Goal: Information Seeking & Learning: Learn about a topic

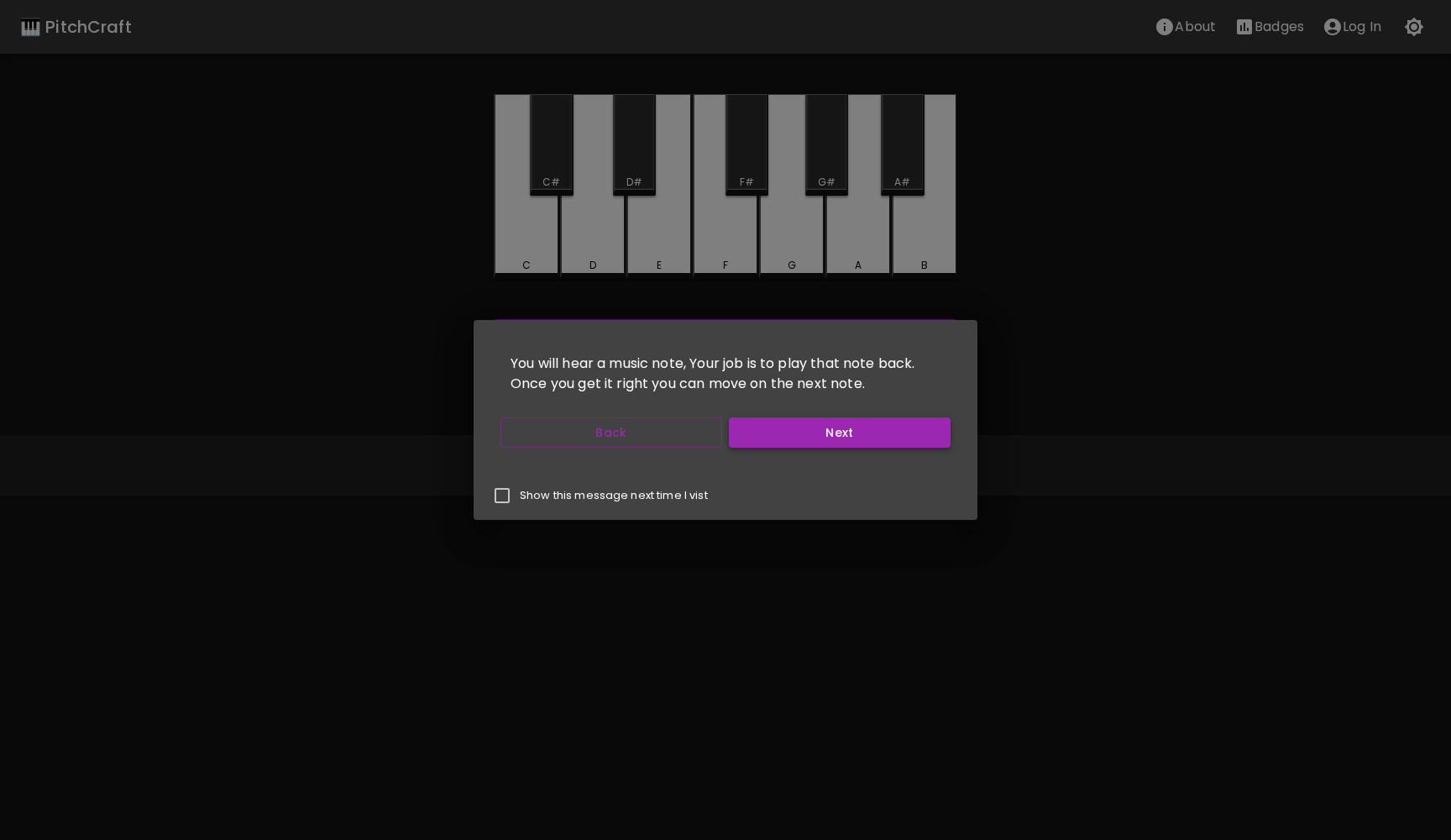
click at [815, 442] on button "Next" at bounding box center [839, 433] width 222 height 31
click at [815, 442] on button "Start Playing" at bounding box center [839, 433] width 222 height 31
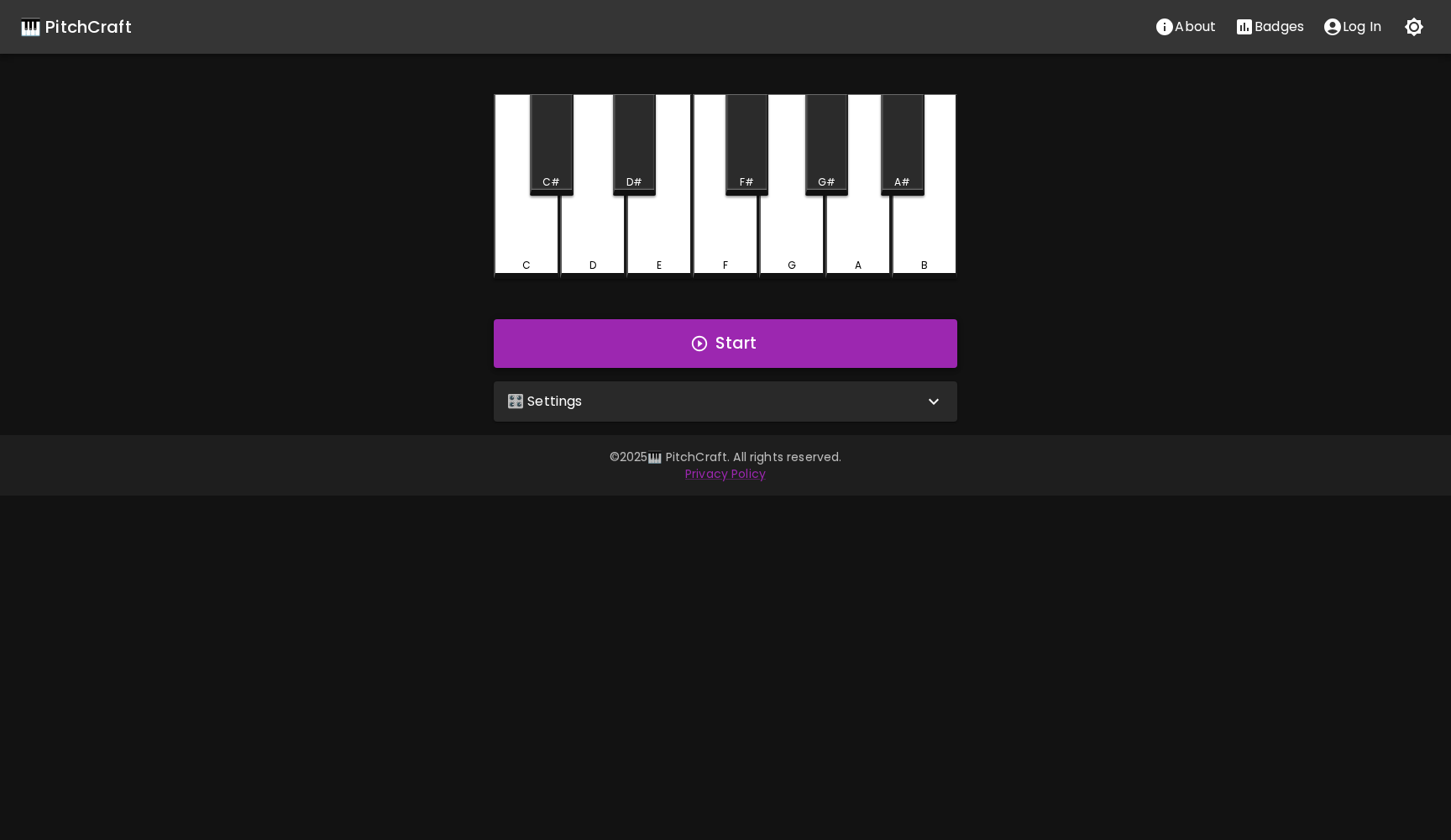
click at [699, 341] on icon "button" at bounding box center [699, 343] width 15 height 15
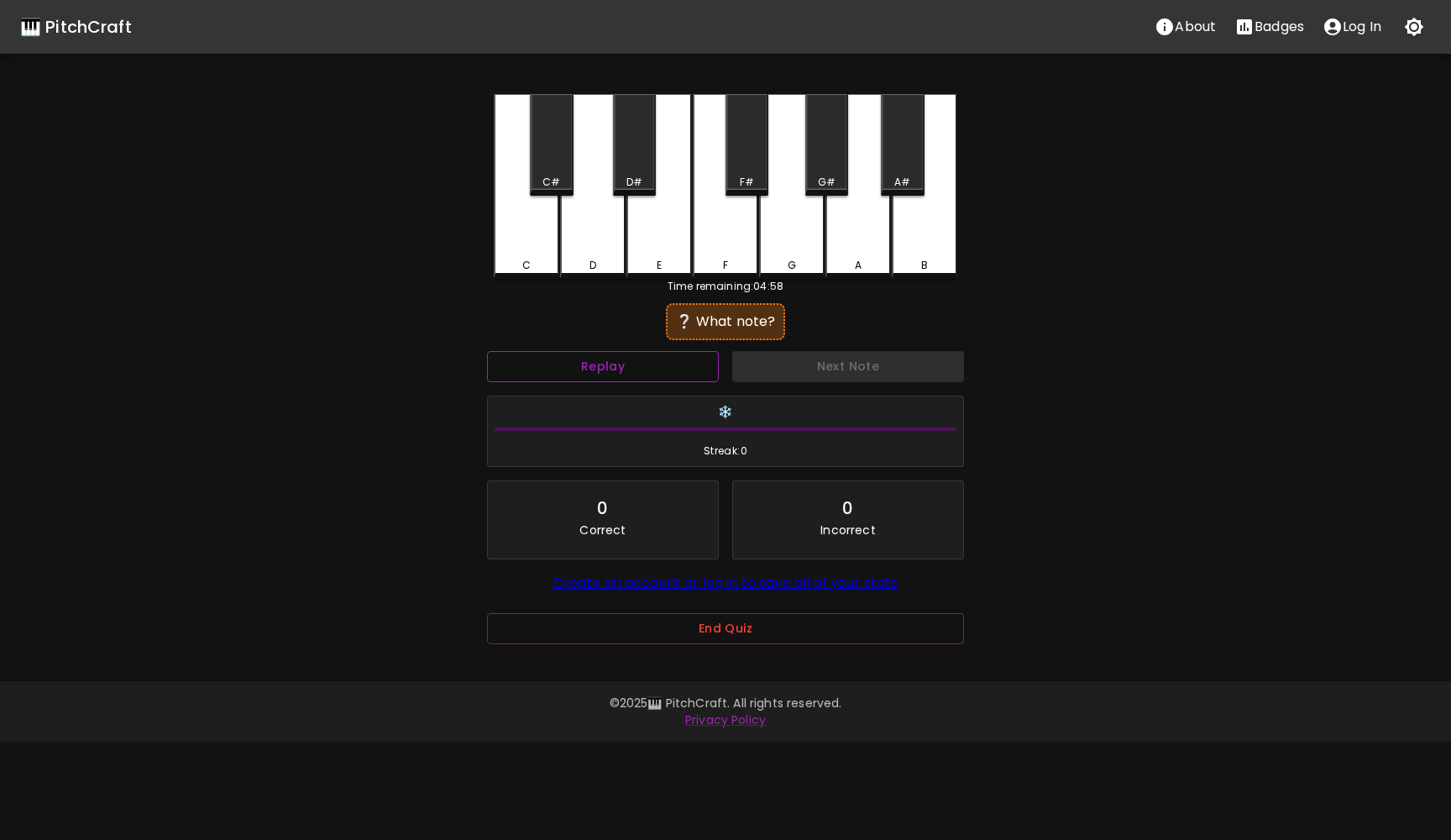
click at [585, 360] on button "Replay" at bounding box center [603, 367] width 232 height 31
click at [583, 243] on div "D" at bounding box center [593, 186] width 65 height 185
click at [644, 244] on div "E" at bounding box center [659, 186] width 65 height 185
click at [714, 245] on div "F" at bounding box center [725, 186] width 65 height 185
click at [797, 242] on div "G" at bounding box center [792, 186] width 65 height 185
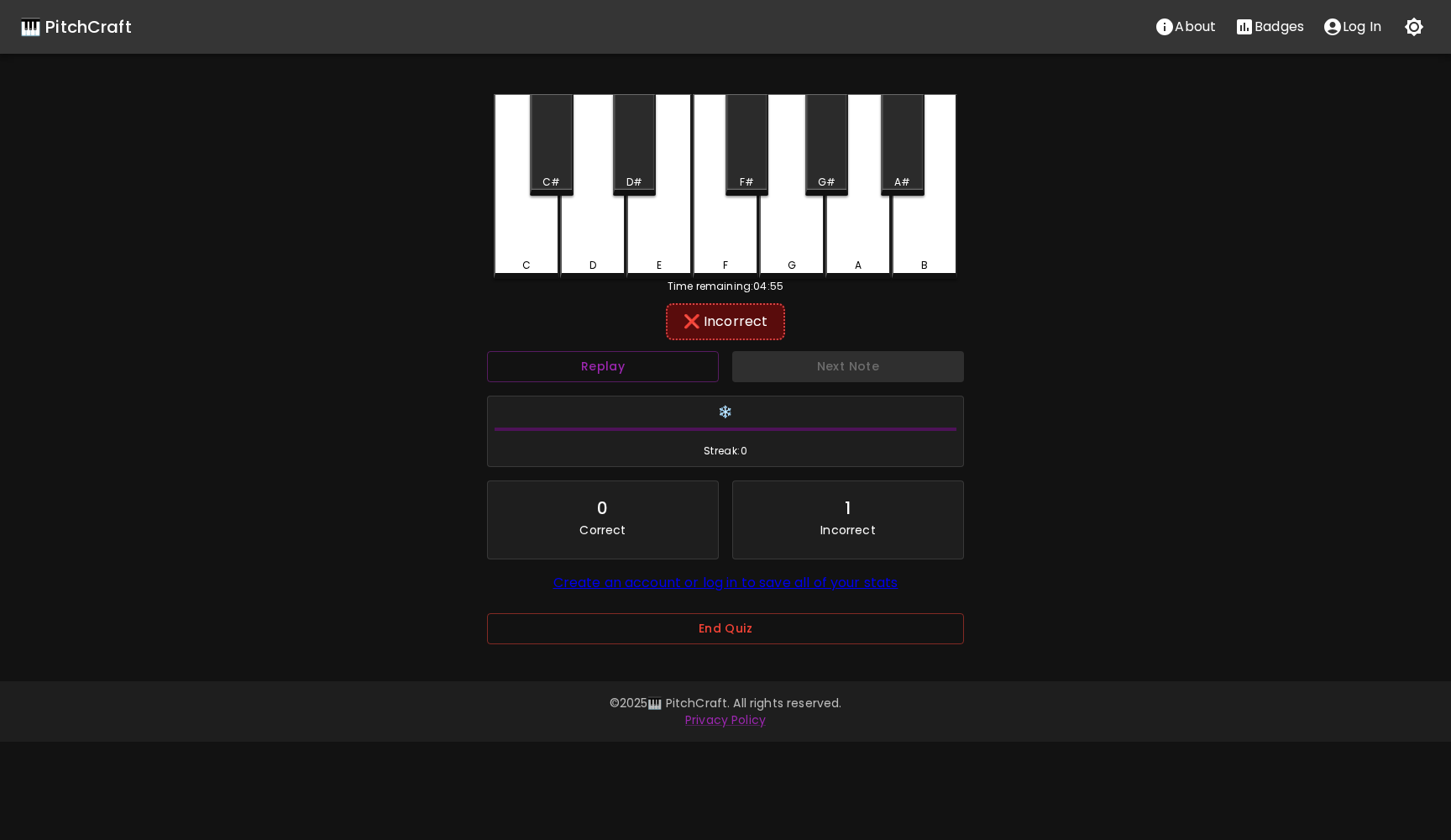
click at [853, 244] on div "A" at bounding box center [858, 186] width 65 height 185
click at [918, 244] on div "B" at bounding box center [924, 186] width 65 height 185
click at [904, 162] on div "A#" at bounding box center [902, 145] width 43 height 101
click at [835, 150] on div "G#" at bounding box center [826, 145] width 43 height 101
click at [745, 143] on div "F#" at bounding box center [747, 145] width 43 height 101
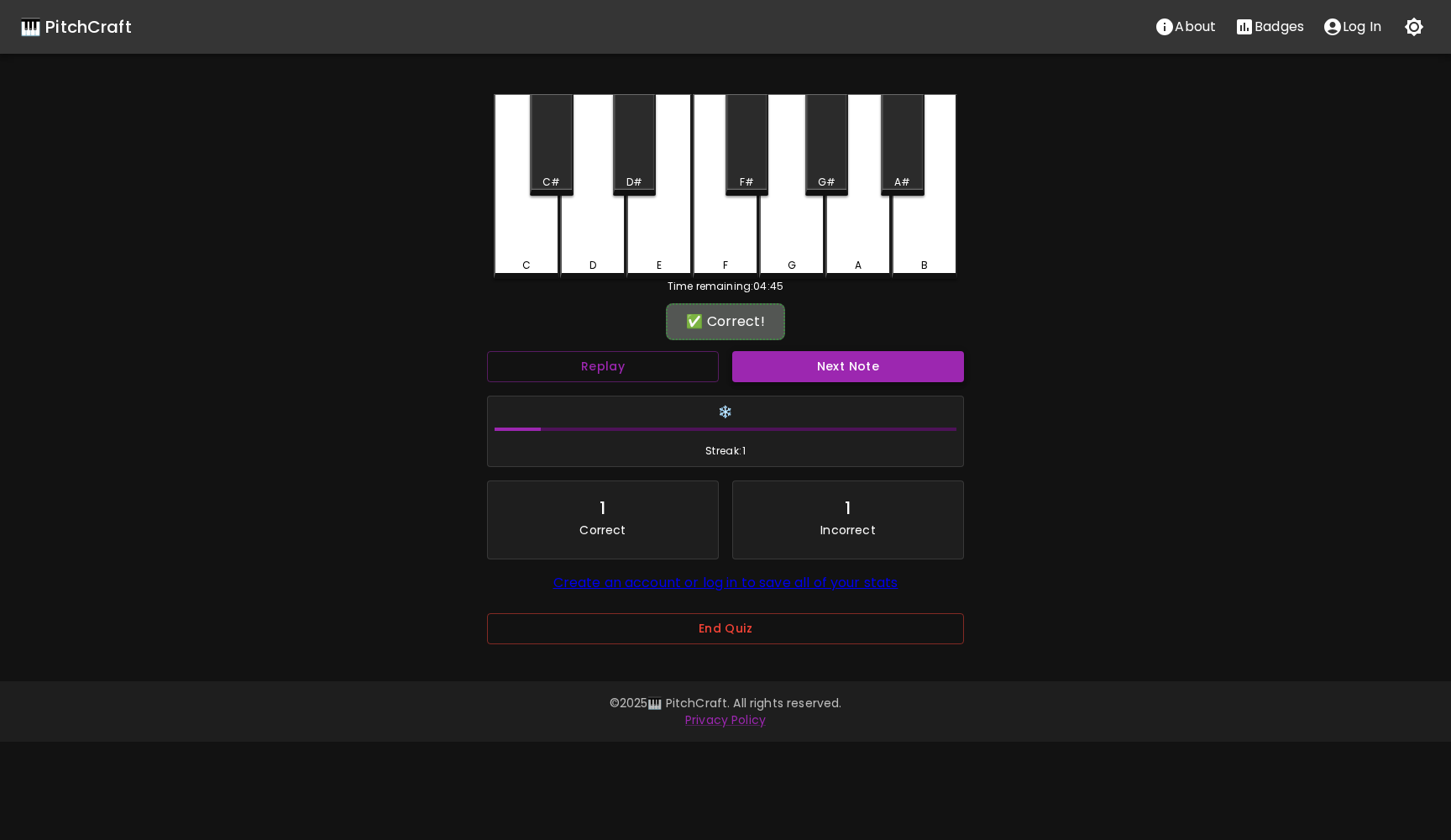
click at [807, 358] on button "Next Note" at bounding box center [848, 367] width 232 height 31
click at [531, 242] on div "C" at bounding box center [526, 186] width 65 height 185
click at [768, 354] on button "Next Note" at bounding box center [848, 367] width 232 height 31
click at [898, 167] on div "A#" at bounding box center [902, 145] width 43 height 101
click at [816, 372] on button "Next Note" at bounding box center [848, 367] width 232 height 31
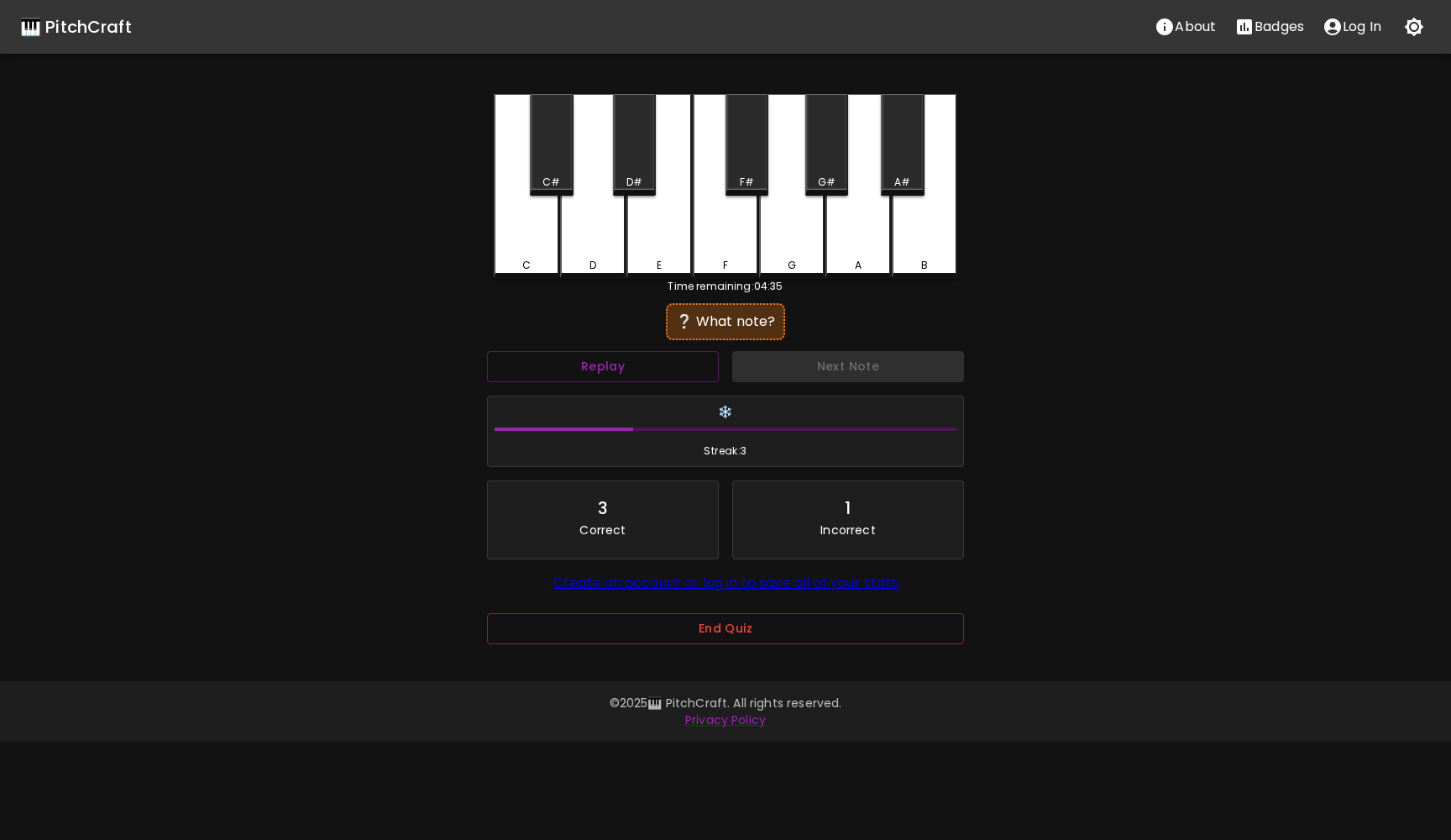
click at [720, 198] on div "F" at bounding box center [725, 186] width 65 height 185
click at [757, 146] on div "F#" at bounding box center [747, 145] width 43 height 101
click at [793, 226] on div "G" at bounding box center [792, 186] width 65 height 185
click at [816, 367] on button "Next Note" at bounding box center [848, 367] width 232 height 31
click at [856, 221] on div "A" at bounding box center [858, 186] width 65 height 185
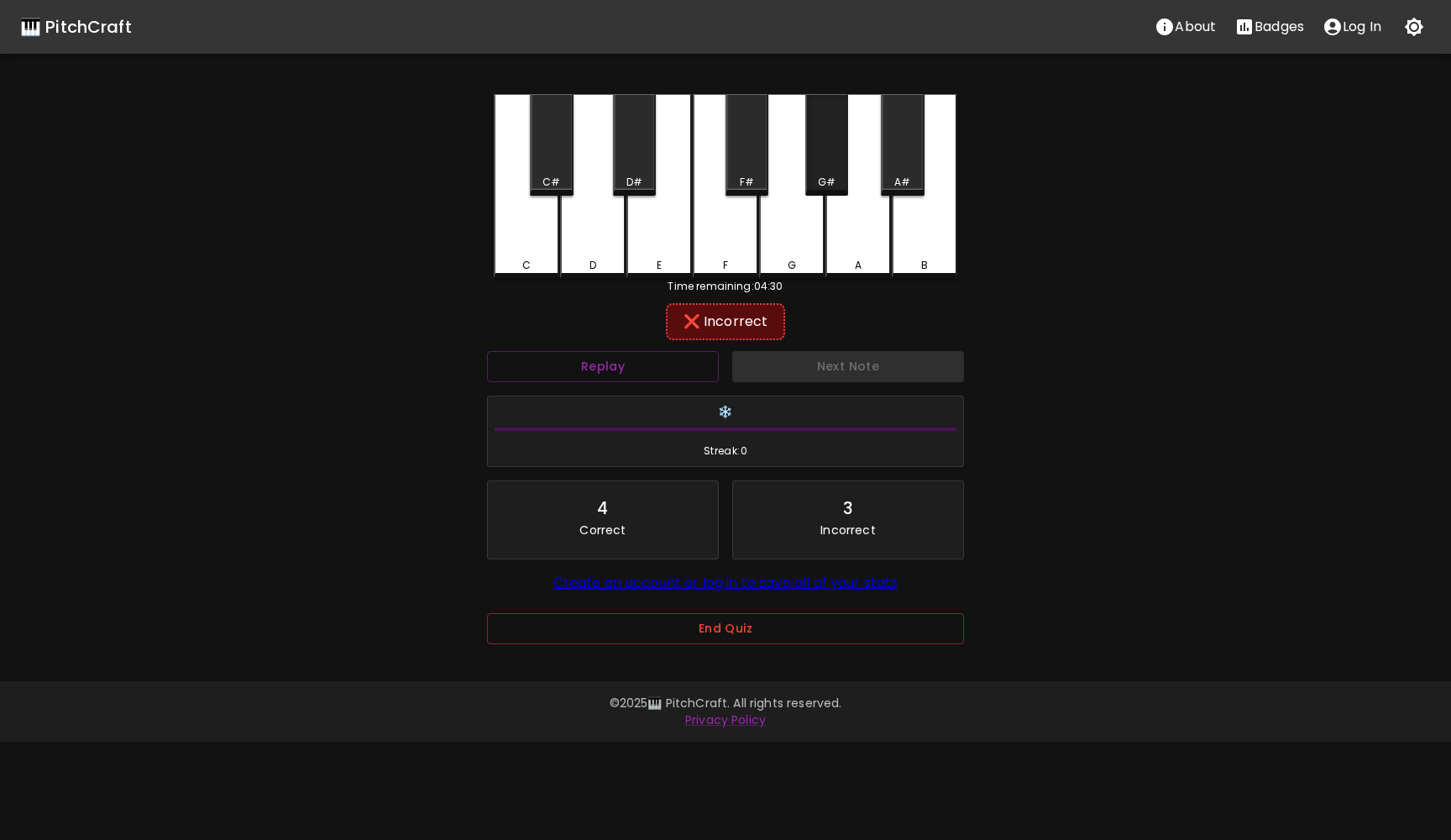
click at [831, 185] on div "G#" at bounding box center [826, 182] width 17 height 15
click at [826, 365] on button "Next Note" at bounding box center [848, 367] width 232 height 31
click at [652, 216] on div "E" at bounding box center [659, 186] width 65 height 185
click at [635, 171] on div "D#" at bounding box center [634, 145] width 43 height 101
click at [702, 233] on div "F" at bounding box center [725, 186] width 65 height 185
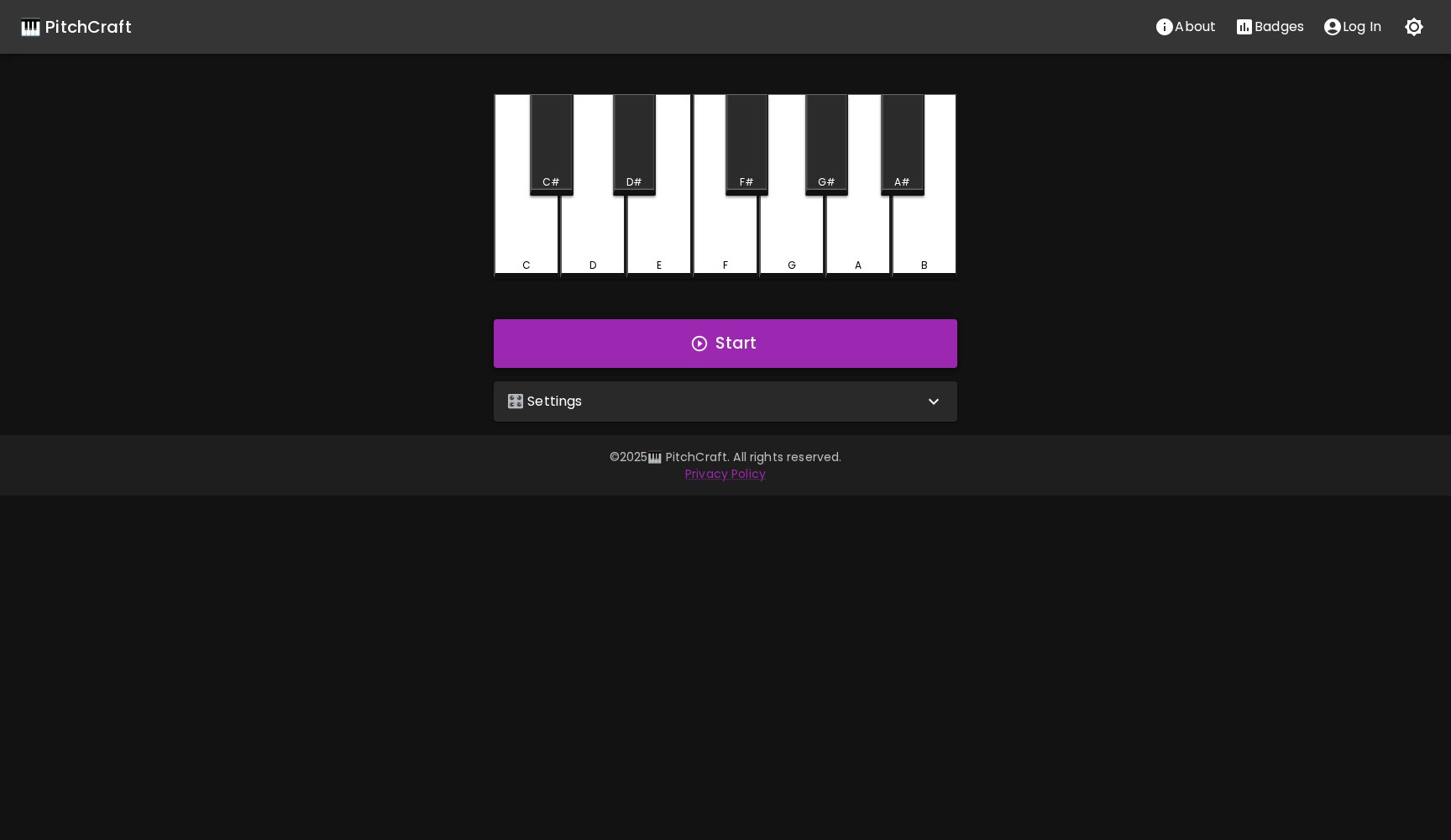
click at [729, 344] on button "Start" at bounding box center [725, 344] width 463 height 49
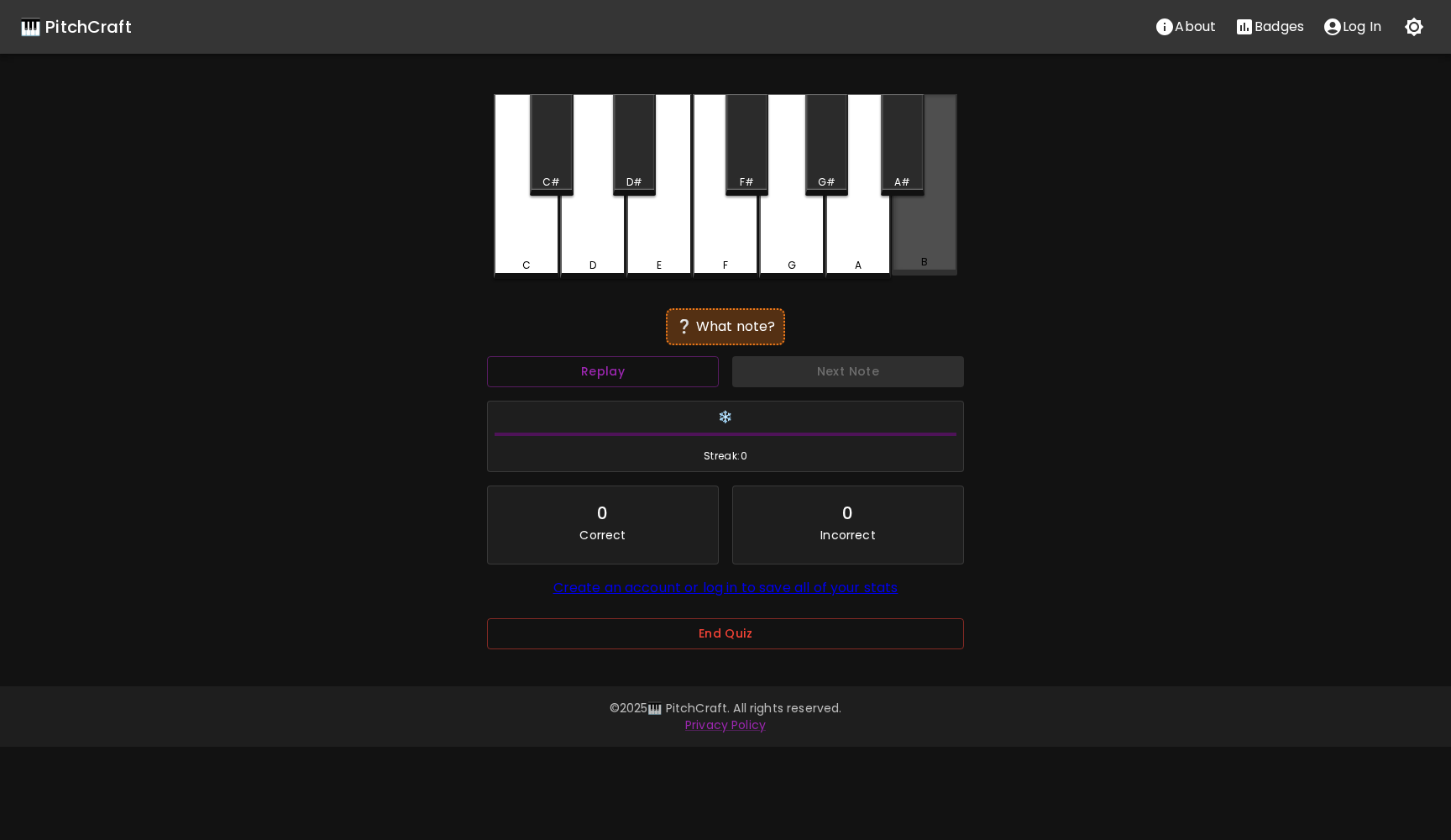
click at [898, 216] on div "B" at bounding box center [924, 185] width 65 height 181
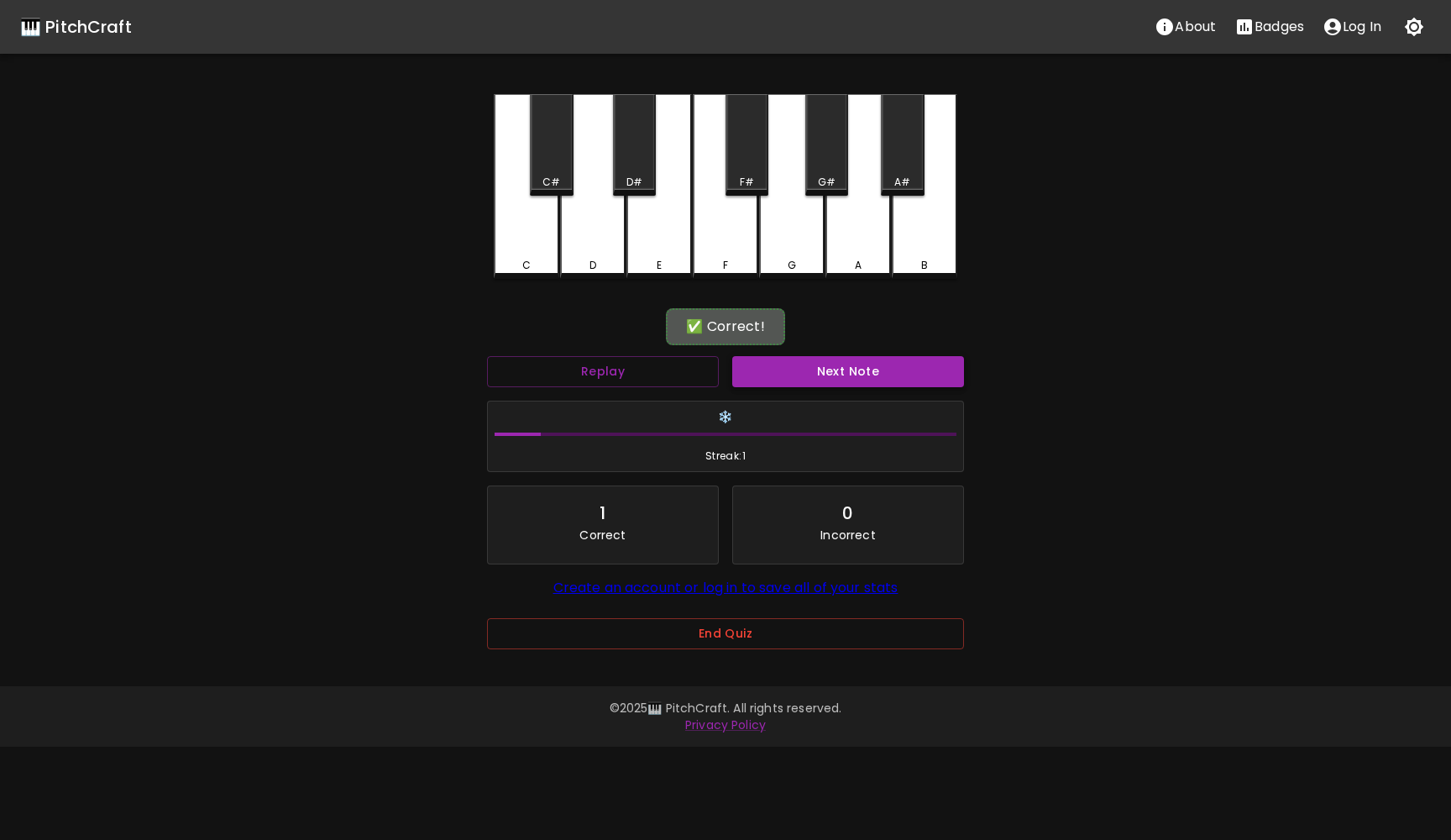
click at [823, 367] on button "Next Note" at bounding box center [848, 371] width 232 height 31
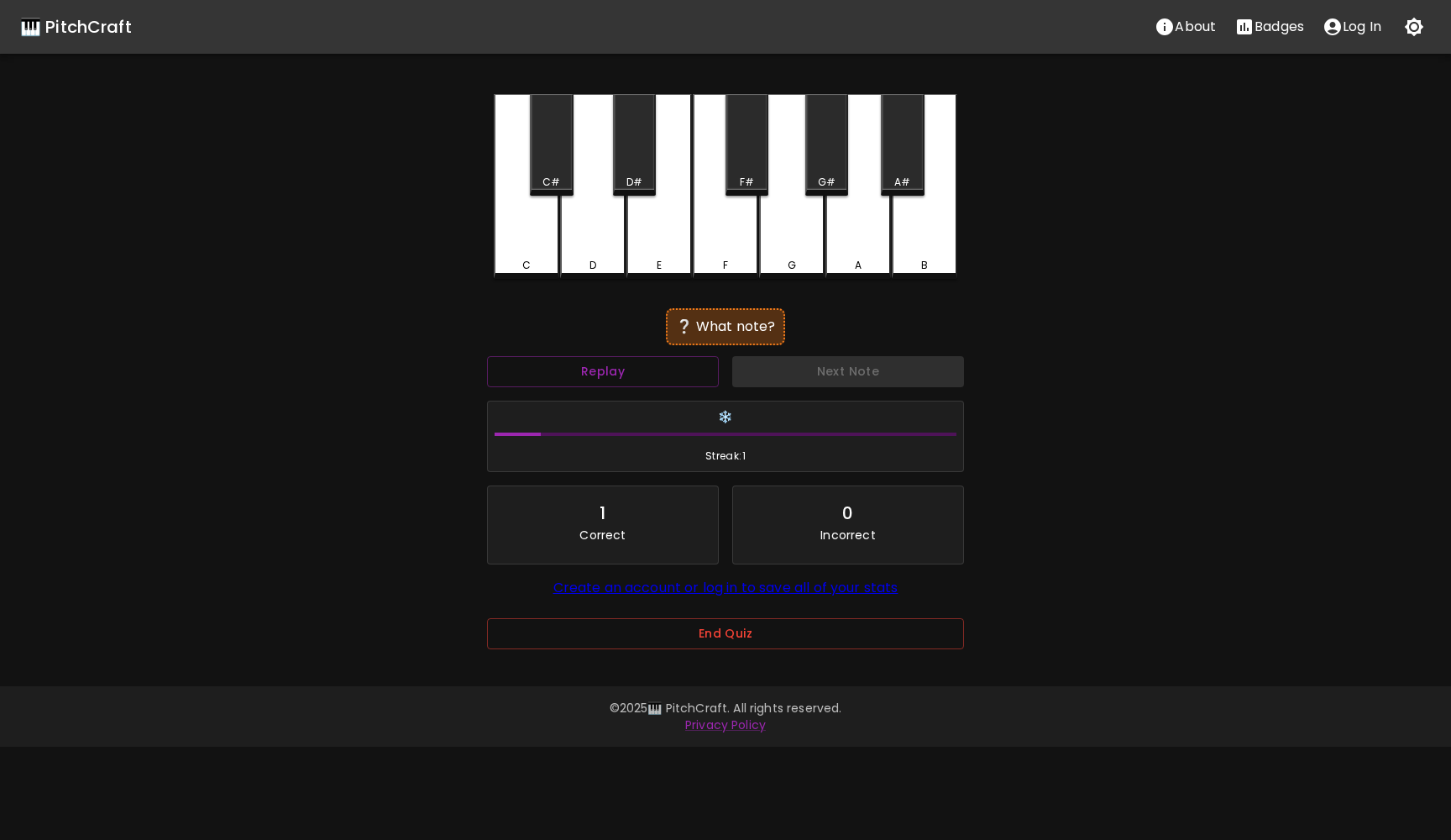
click at [547, 255] on div "C" at bounding box center [526, 186] width 65 height 185
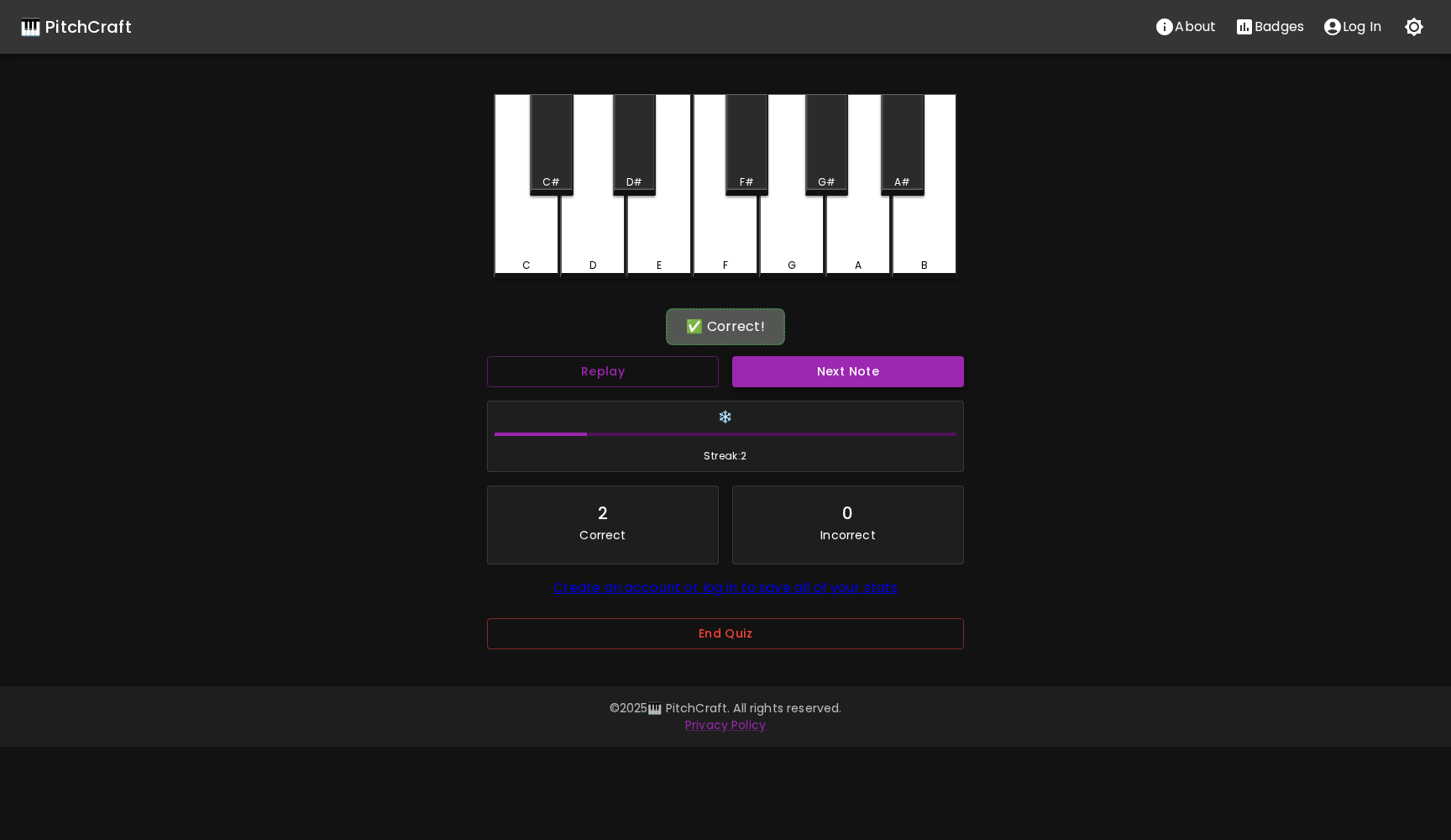
click at [759, 373] on button "Next Note" at bounding box center [848, 371] width 232 height 31
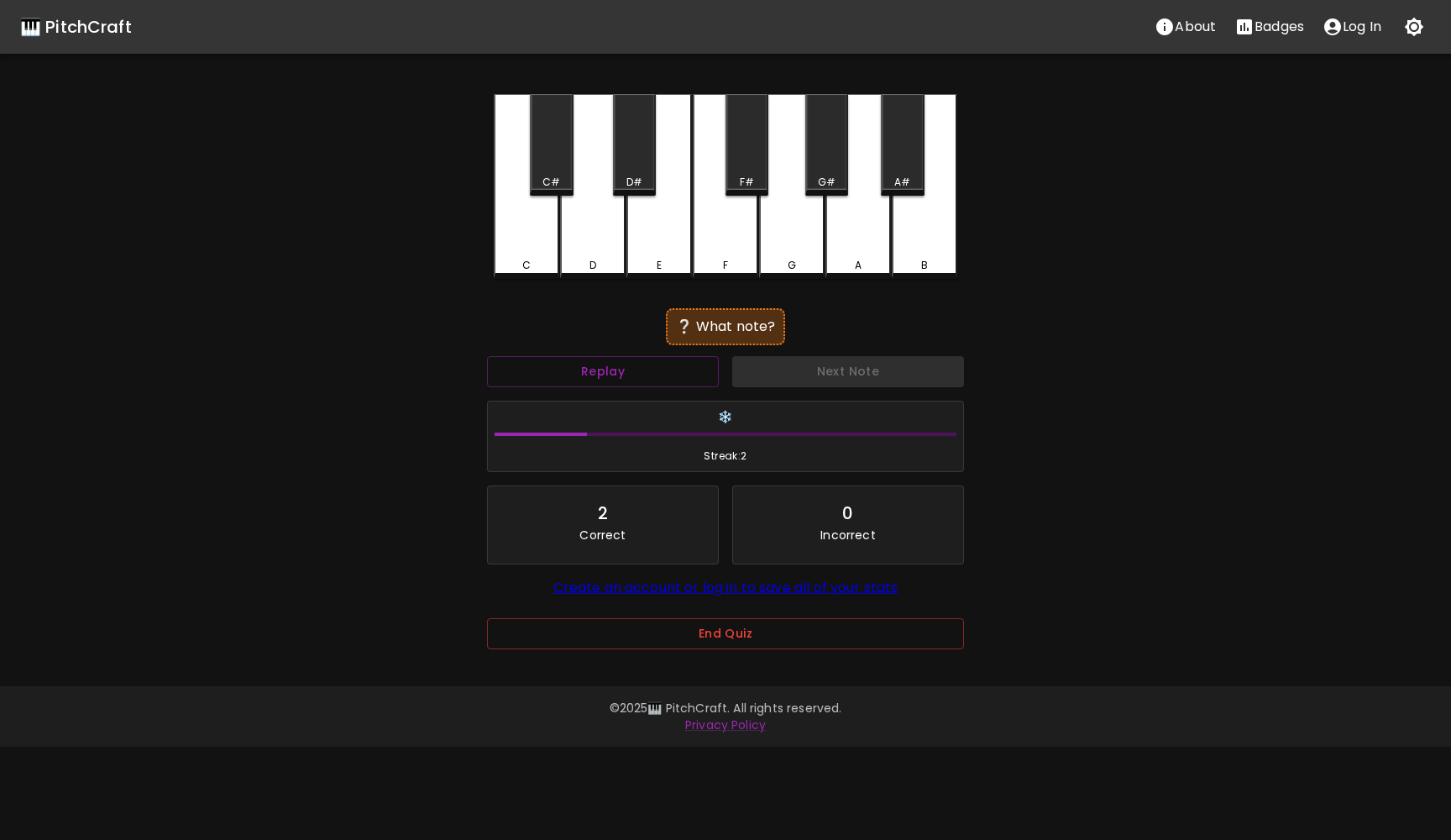
click at [832, 243] on div "A" at bounding box center [858, 186] width 65 height 185
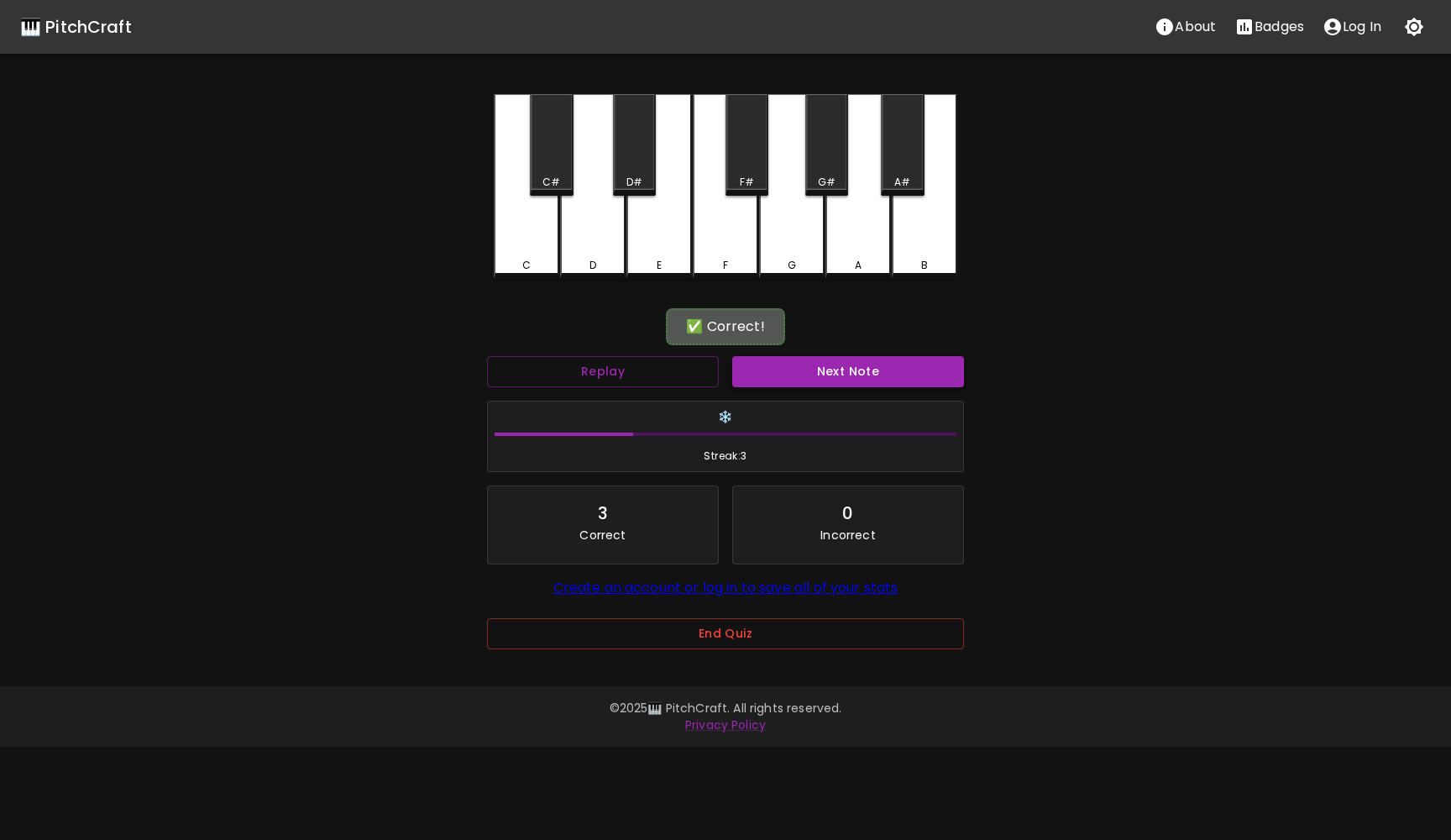
click at [814, 383] on button "Next Note" at bounding box center [848, 371] width 232 height 31
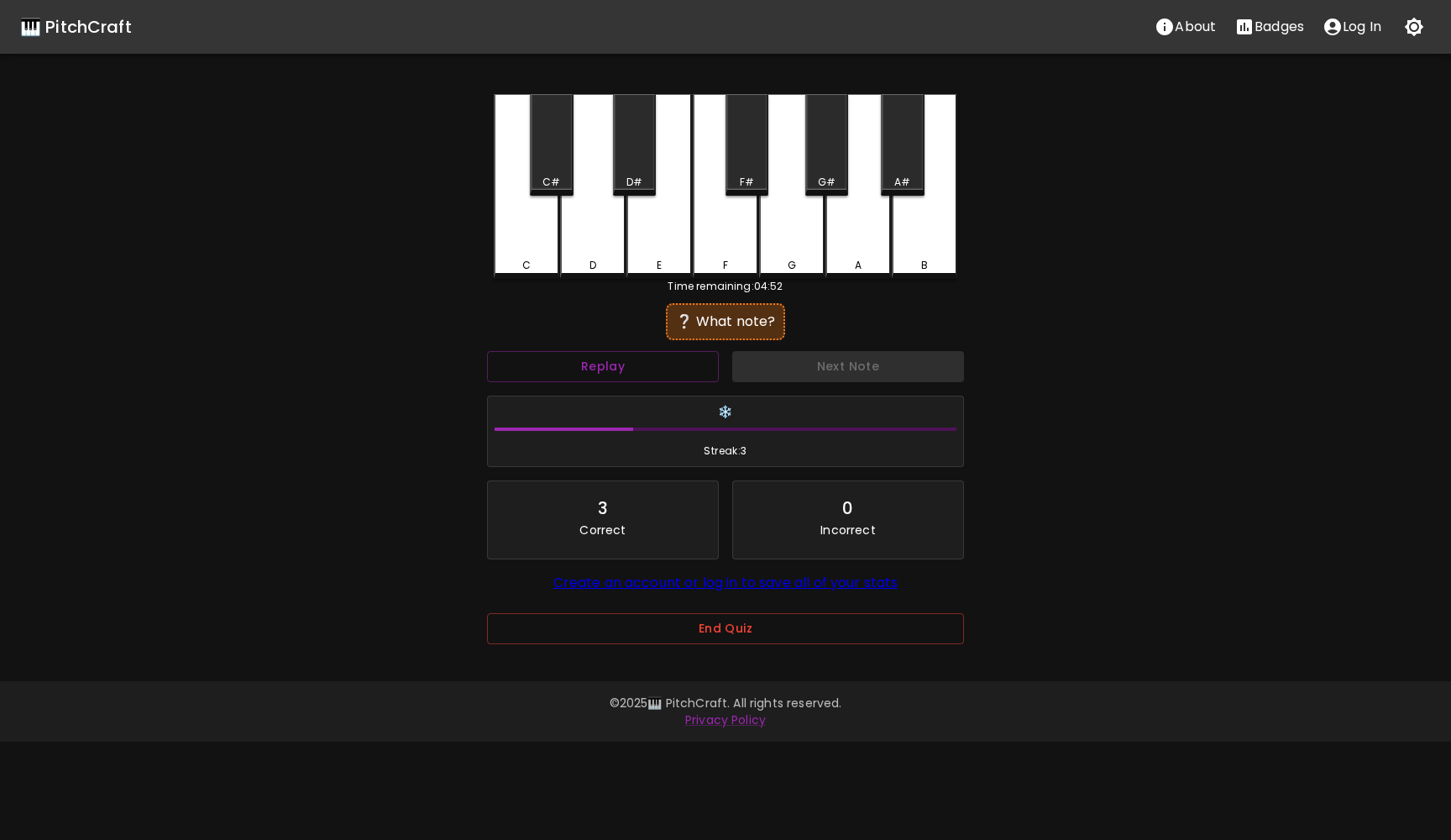
click at [638, 183] on div "D#" at bounding box center [635, 182] width 16 height 15
click at [785, 367] on button "Next Note" at bounding box center [848, 367] width 232 height 31
click at [877, 244] on div "A" at bounding box center [858, 186] width 65 height 185
click at [842, 366] on button "Next Note" at bounding box center [848, 367] width 232 height 31
click at [742, 132] on div "F#" at bounding box center [747, 145] width 43 height 101
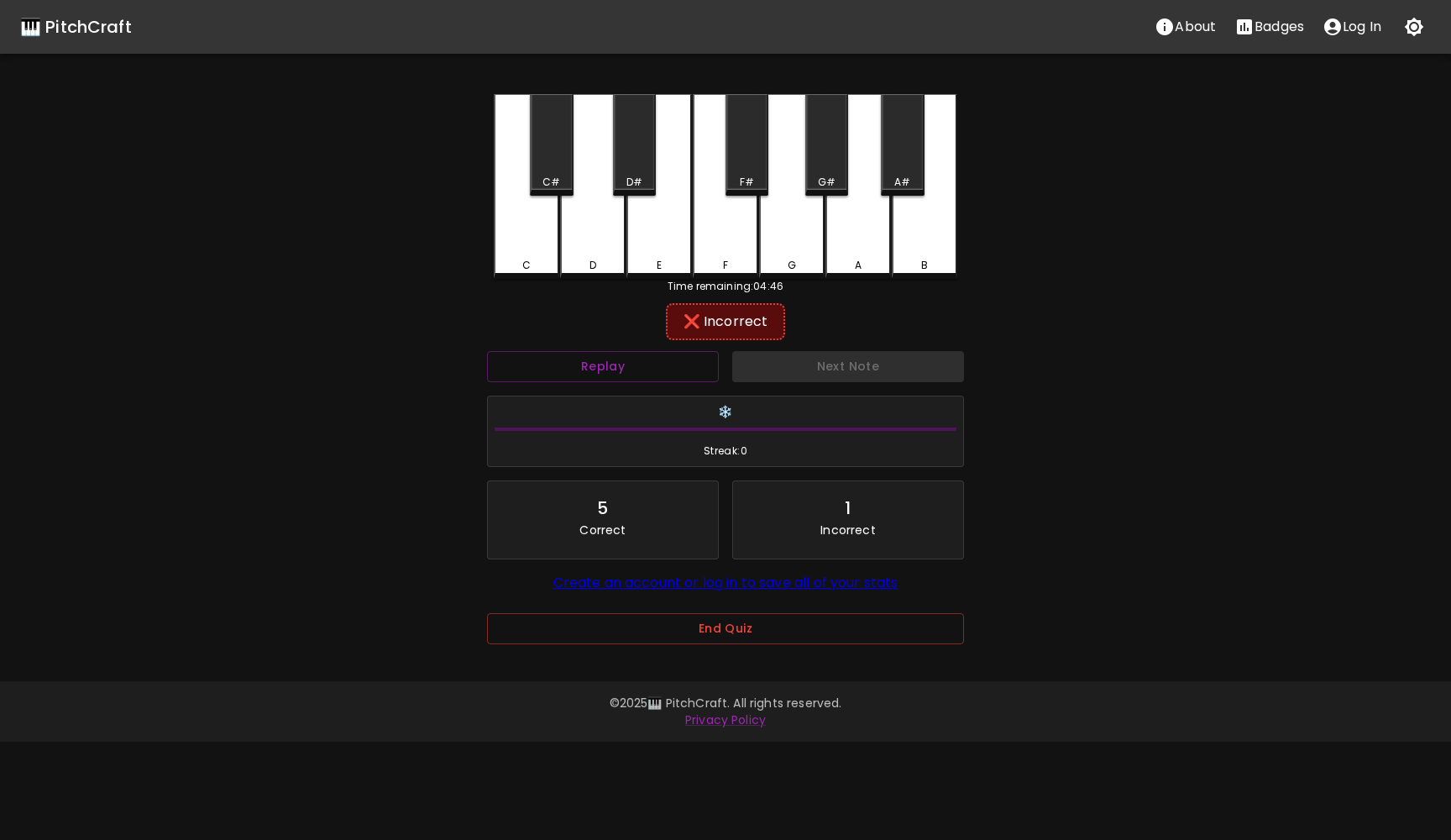
click at [813, 141] on div "G#" at bounding box center [826, 145] width 43 height 101
click at [785, 243] on div "G" at bounding box center [792, 186] width 65 height 185
click at [845, 242] on div "A" at bounding box center [858, 186] width 65 height 185
click at [916, 167] on div "A#" at bounding box center [902, 145] width 43 height 101
click at [861, 363] on button "Next Note" at bounding box center [848, 367] width 232 height 31
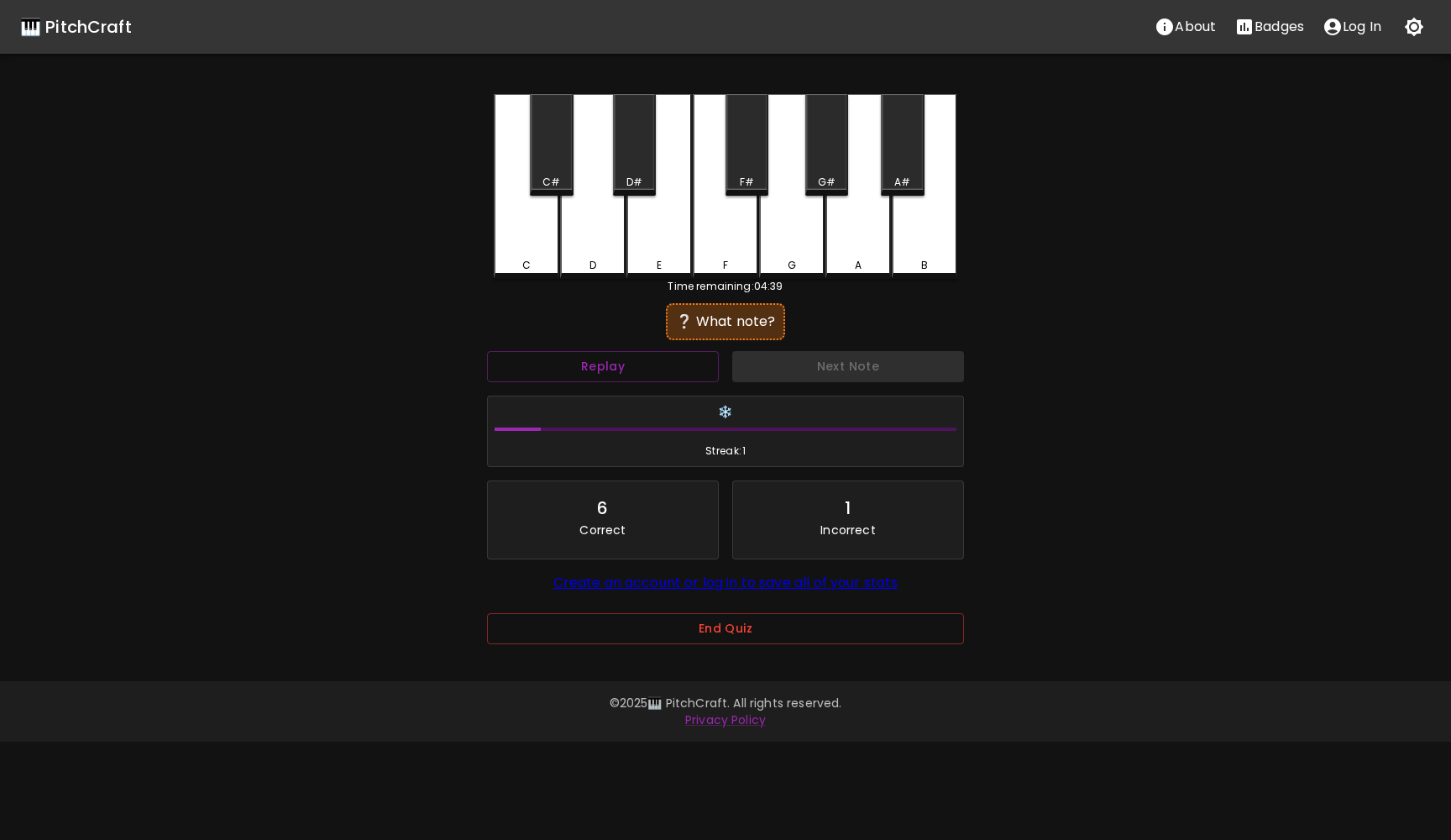
click at [956, 223] on div "B" at bounding box center [924, 186] width 65 height 185
click at [870, 359] on button "Next Note" at bounding box center [848, 367] width 232 height 31
click at [739, 203] on div "F" at bounding box center [725, 186] width 65 height 185
click at [826, 377] on button "Next Note" at bounding box center [848, 367] width 232 height 31
click at [912, 152] on div "A#" at bounding box center [902, 145] width 43 height 101
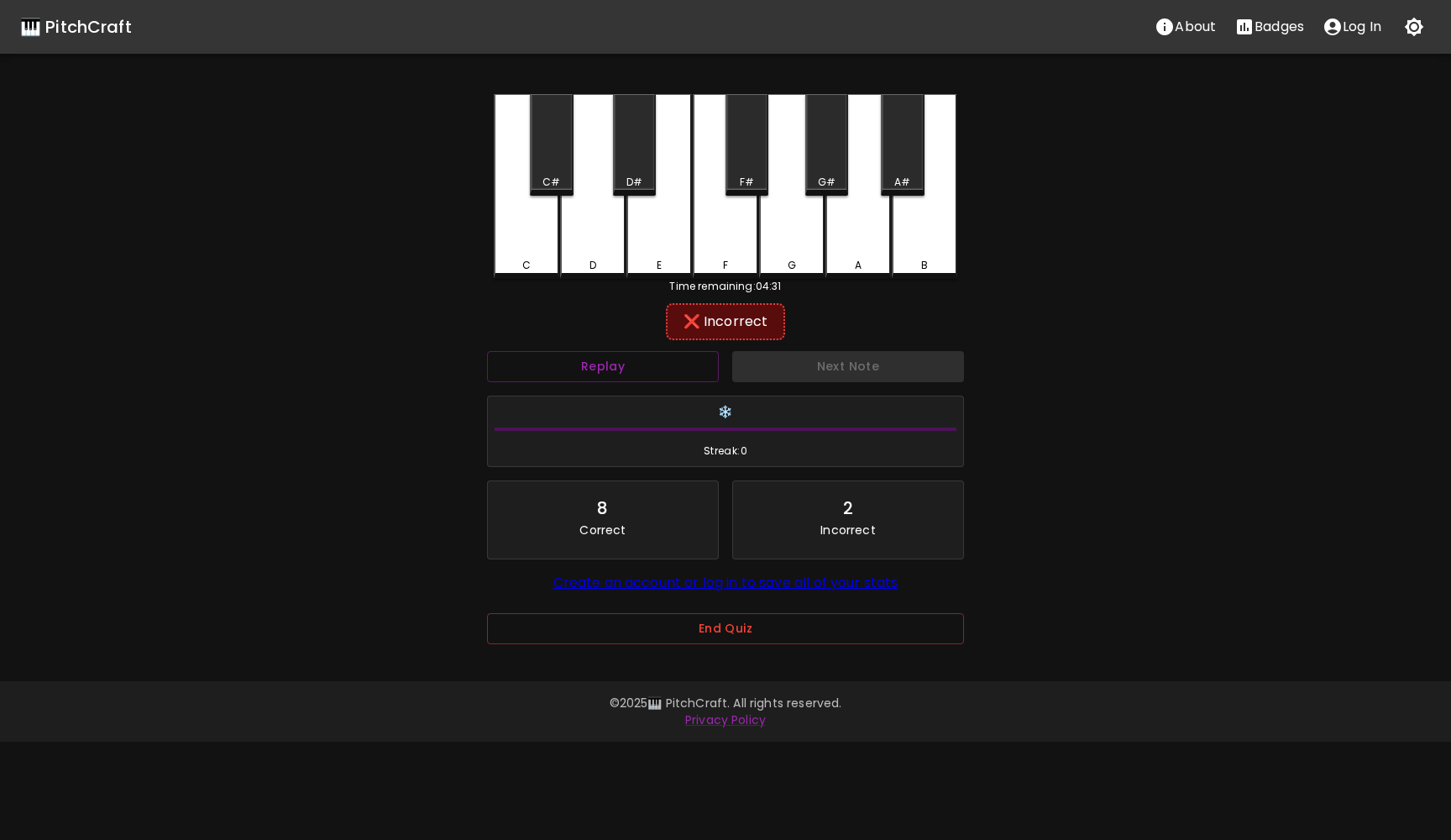
click at [877, 215] on div "A" at bounding box center [858, 186] width 65 height 185
click at [820, 173] on div "G#" at bounding box center [826, 145] width 43 height 101
click at [846, 374] on button "Next Note" at bounding box center [848, 367] width 232 height 31
click at [650, 226] on div "E" at bounding box center [659, 186] width 65 height 185
click at [823, 366] on button "Next Note" at bounding box center [848, 367] width 232 height 31
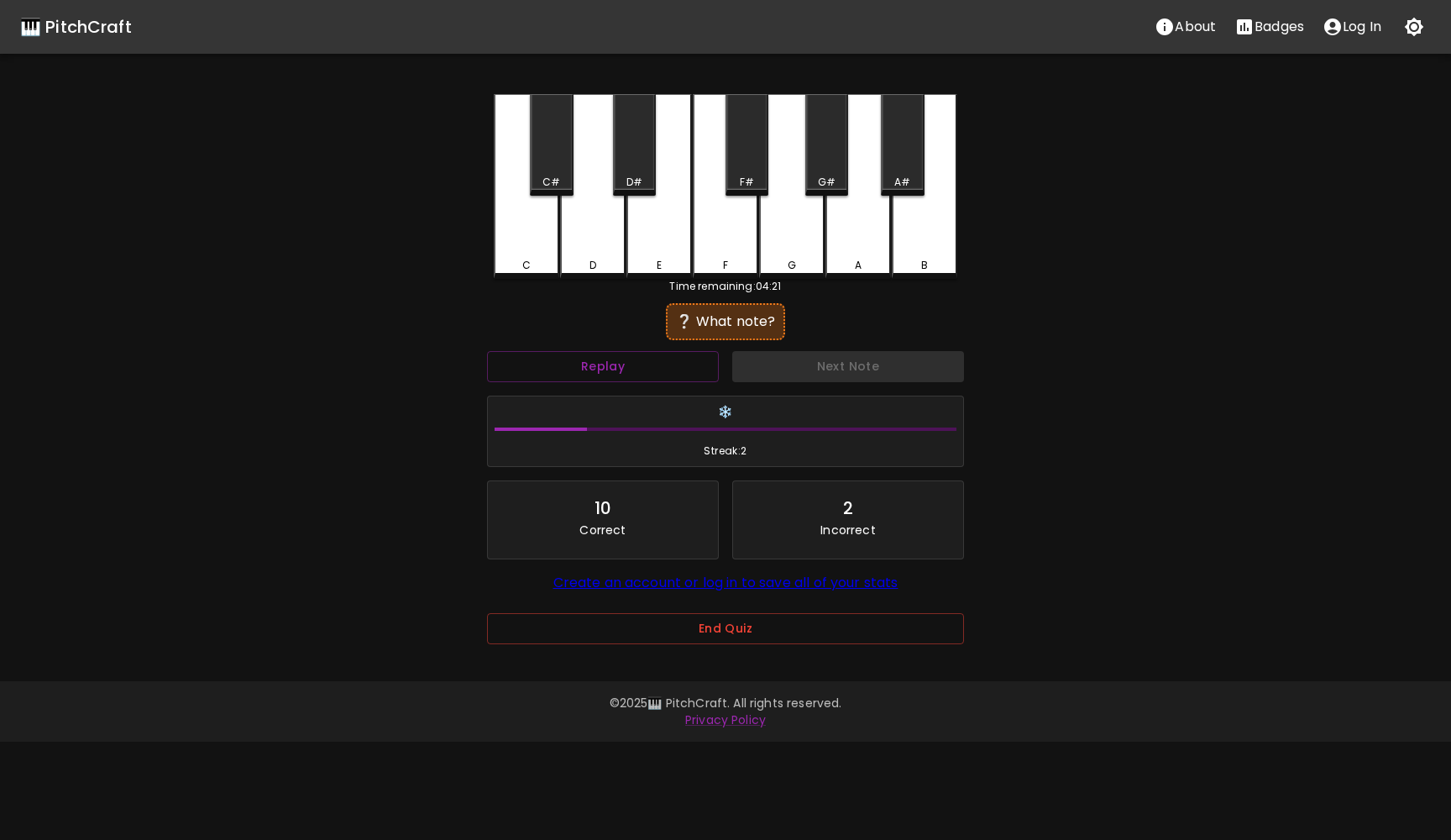
click at [743, 237] on div "F" at bounding box center [725, 186] width 65 height 185
click at [809, 374] on button "Next Note" at bounding box center [848, 367] width 232 height 31
click at [638, 143] on div "D#" at bounding box center [634, 145] width 43 height 101
click at [767, 374] on button "Next Note" at bounding box center [848, 367] width 232 height 31
click at [572, 215] on div "D" at bounding box center [593, 186] width 65 height 185
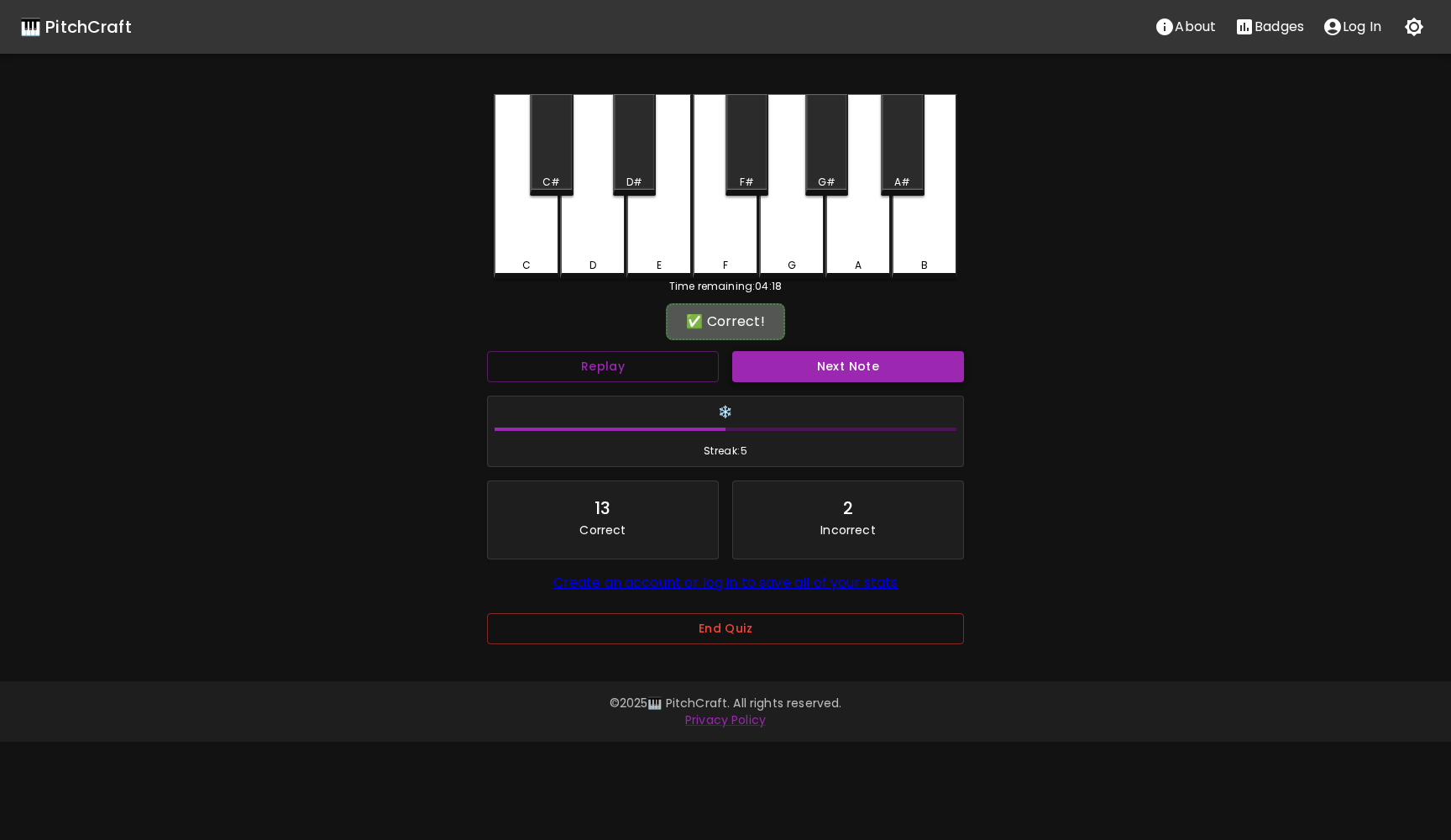
click at [804, 357] on button "Next Note" at bounding box center [848, 367] width 232 height 31
click at [844, 241] on div "A" at bounding box center [858, 186] width 65 height 185
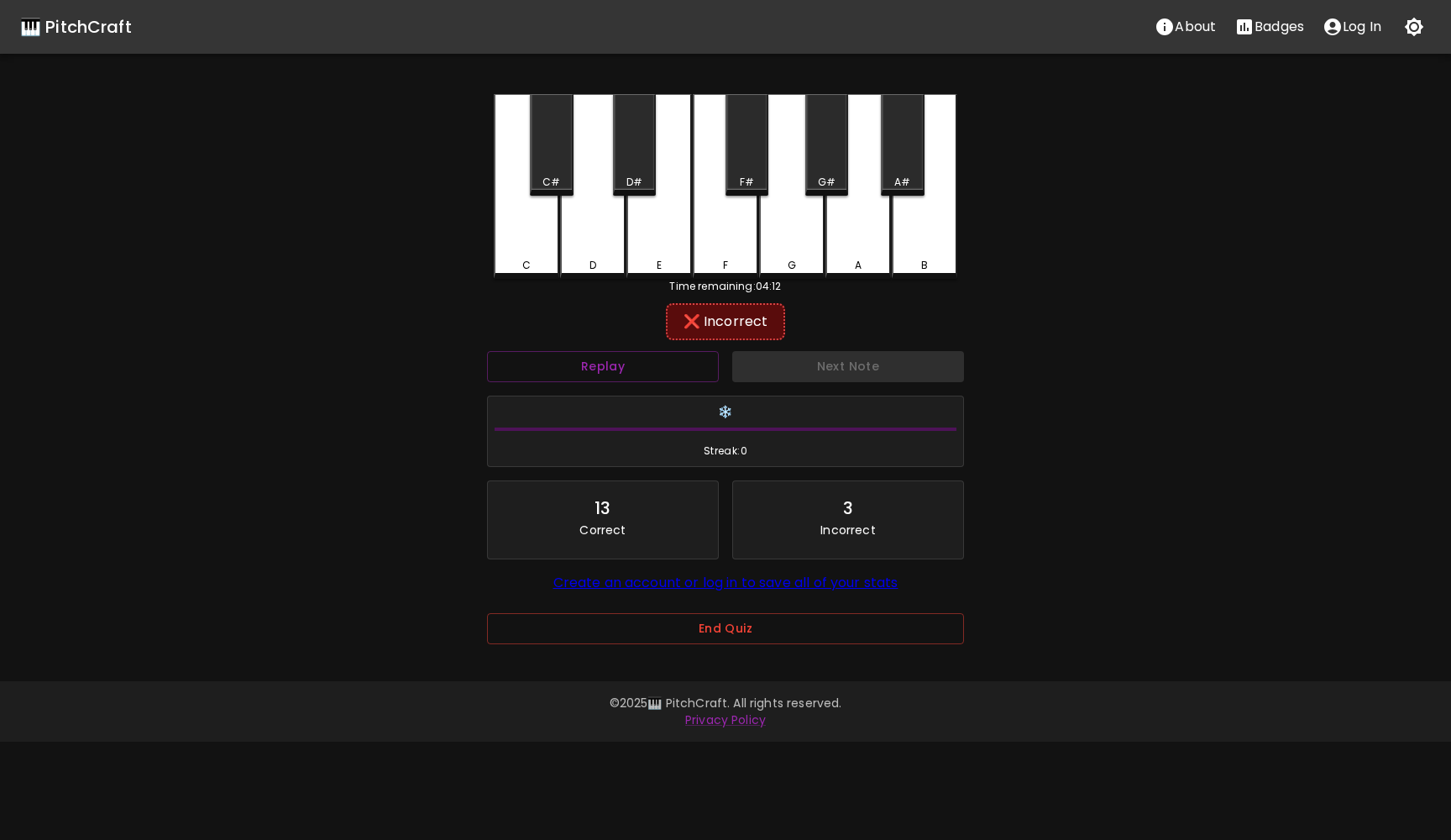
click at [838, 182] on div "G#" at bounding box center [827, 182] width 40 height 15
click at [898, 130] on div "A#" at bounding box center [902, 145] width 43 height 101
click at [784, 197] on div "G" at bounding box center [792, 186] width 65 height 185
click at [835, 368] on button "Next Note" at bounding box center [848, 367] width 232 height 31
click at [912, 174] on div "A#" at bounding box center [902, 145] width 43 height 101
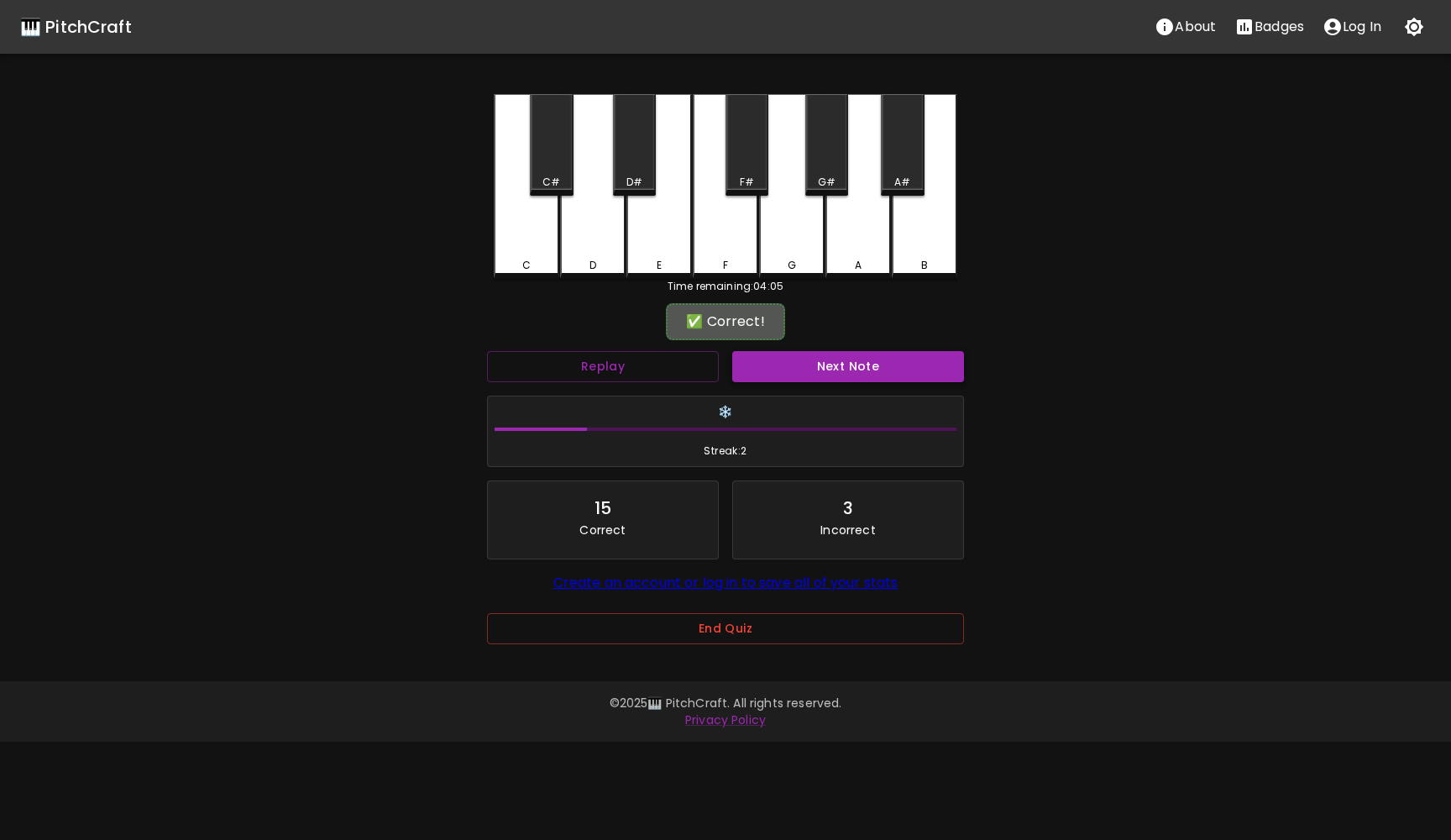
click at [862, 359] on button "Next Note" at bounding box center [848, 367] width 232 height 31
click at [598, 263] on div "D" at bounding box center [593, 265] width 62 height 15
click at [554, 171] on div "C#" at bounding box center [550, 145] width 43 height 101
click at [810, 368] on button "Next Note" at bounding box center [848, 367] width 232 height 31
click at [935, 223] on div "B" at bounding box center [924, 186] width 65 height 185
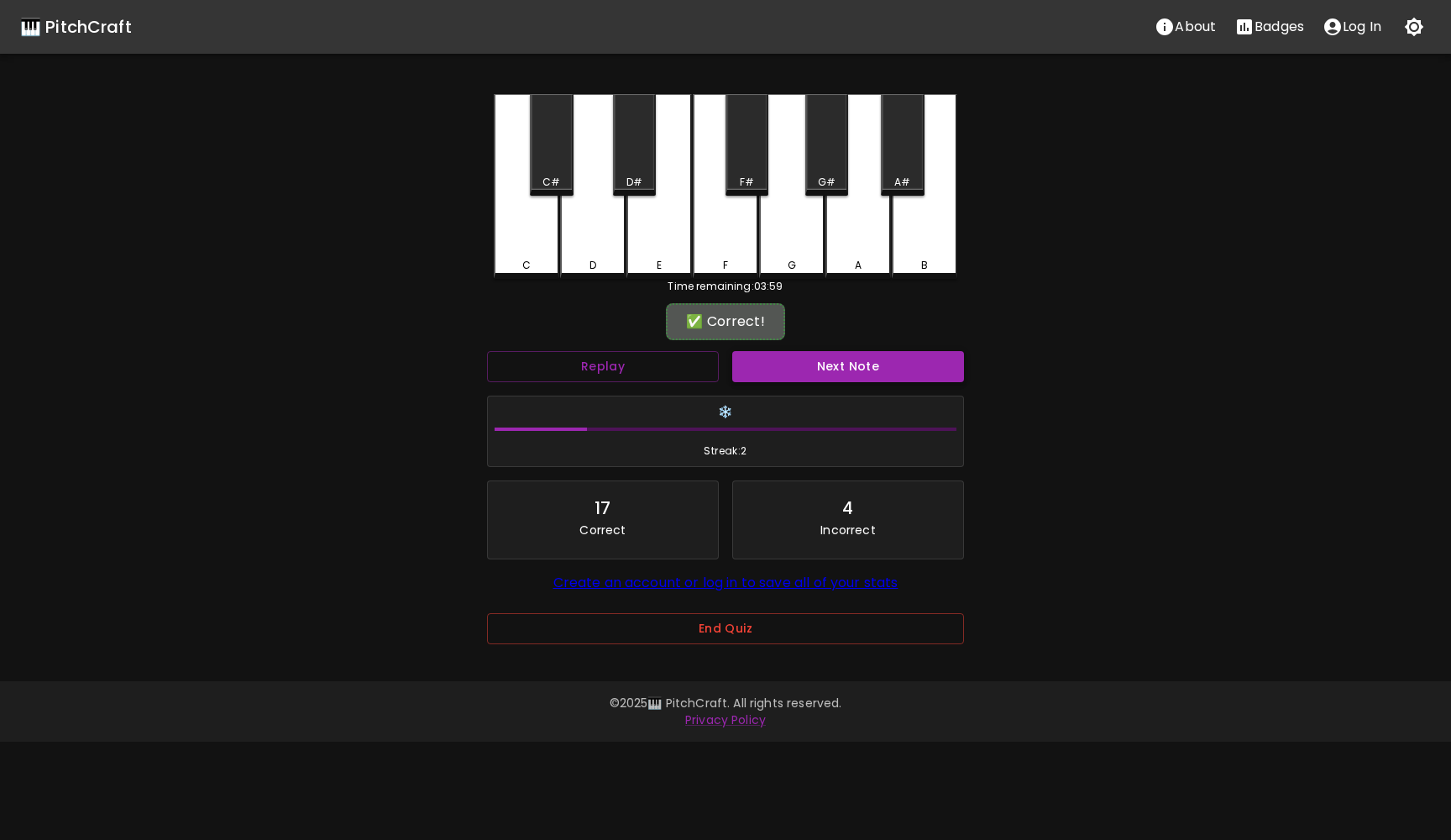
click at [882, 356] on button "Next Note" at bounding box center [848, 367] width 232 height 31
click at [842, 215] on div "A" at bounding box center [858, 186] width 65 height 185
click at [819, 191] on div "G#" at bounding box center [826, 145] width 43 height 101
click at [793, 256] on div "G" at bounding box center [792, 186] width 65 height 185
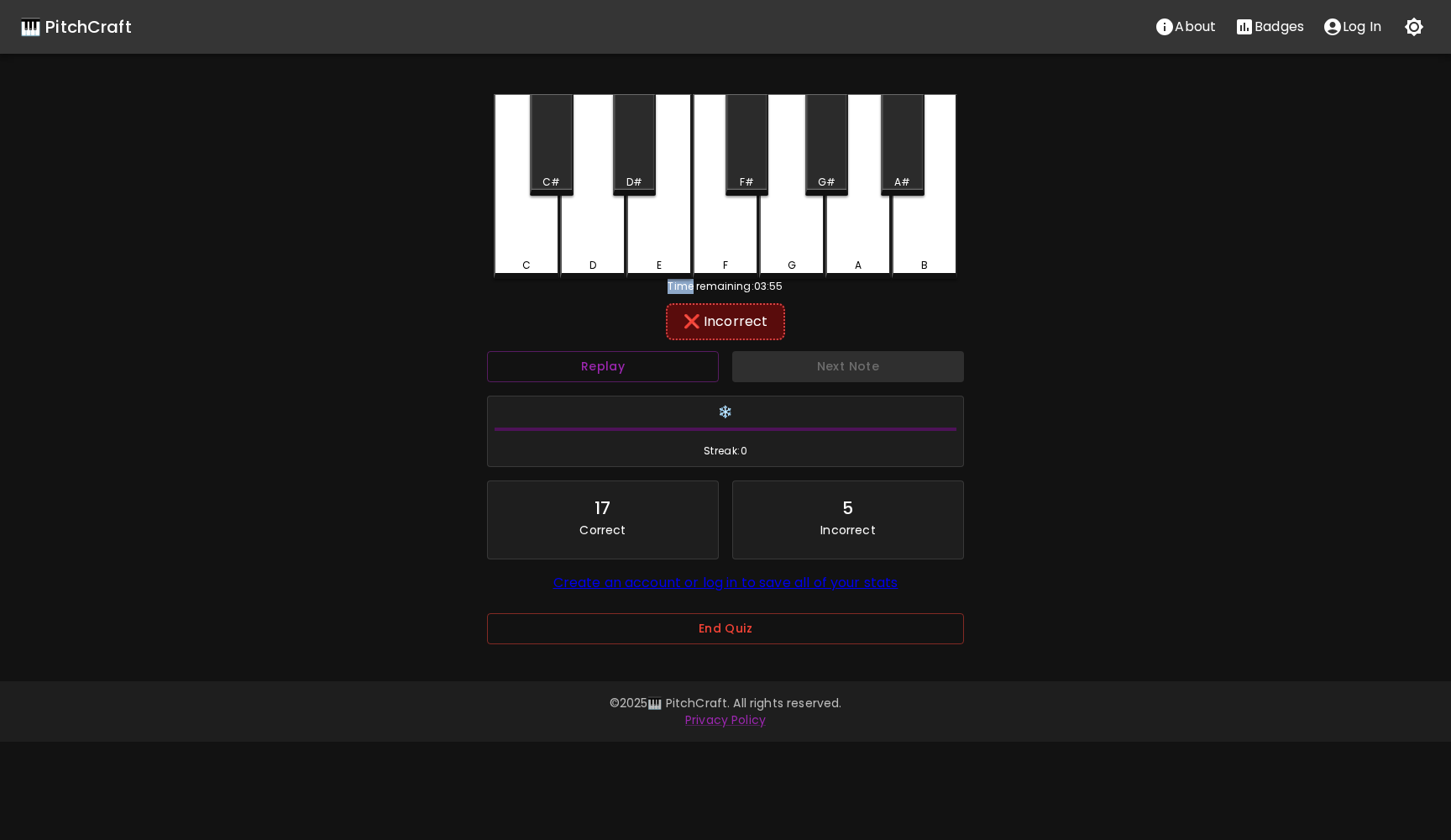
click at [793, 256] on div "G" at bounding box center [792, 186] width 65 height 185
click at [788, 167] on div "G" at bounding box center [792, 186] width 65 height 185
